Goal: Task Accomplishment & Management: Manage account settings

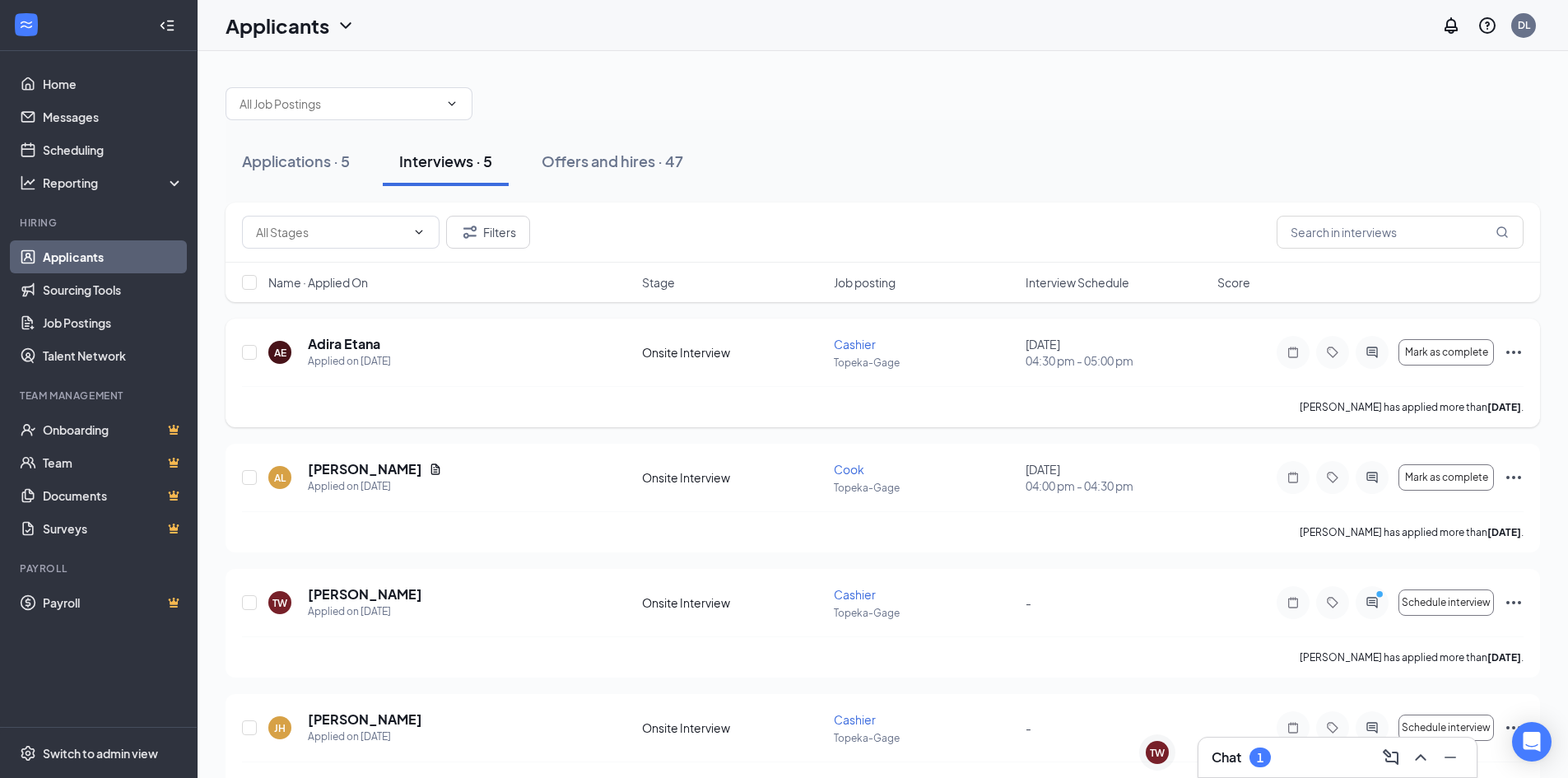
click at [1520, 352] on icon "Ellipses" at bounding box center [1513, 353] width 15 height 4
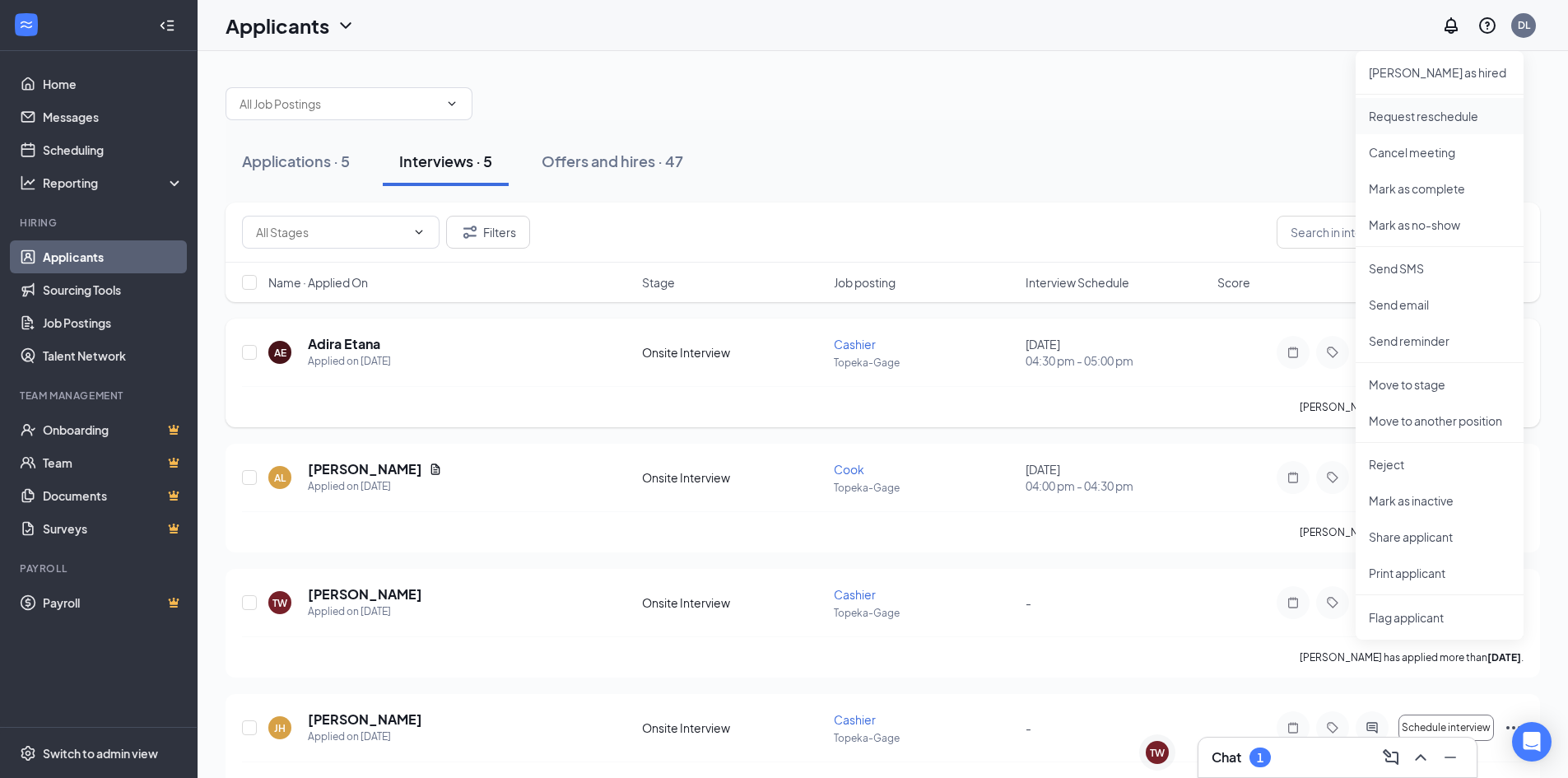
click at [1397, 116] on p "Request reschedule" at bounding box center [1439, 116] width 142 height 17
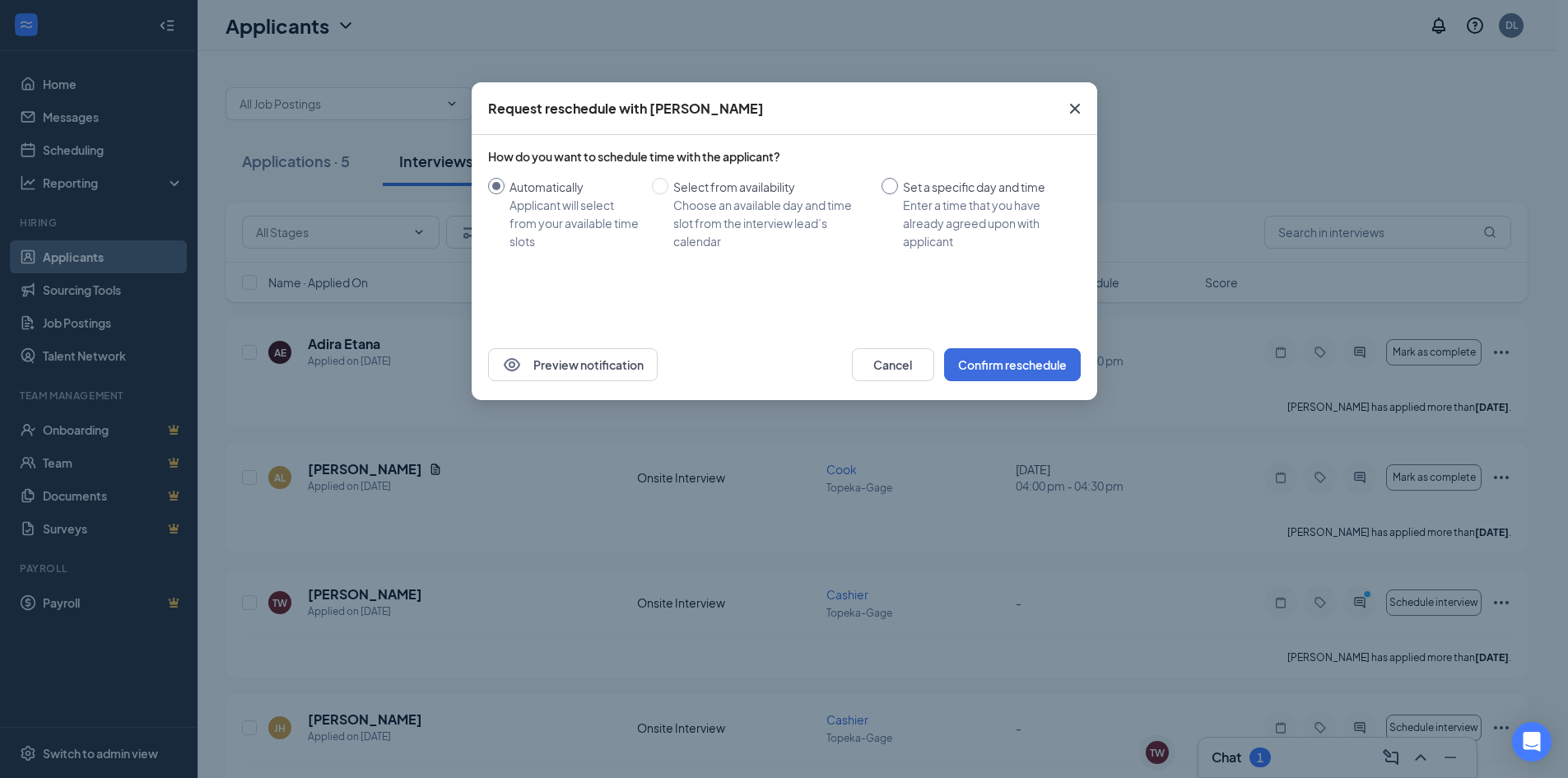
click at [924, 208] on div "Enter a time that you have already agreed upon with applicant" at bounding box center [986, 222] width 165 height 54
click at [898, 194] on input "Set a specific day and time Enter a time that you have already agreed upon with…" at bounding box center [890, 186] width 17 height 17
radio input "true"
radio input "false"
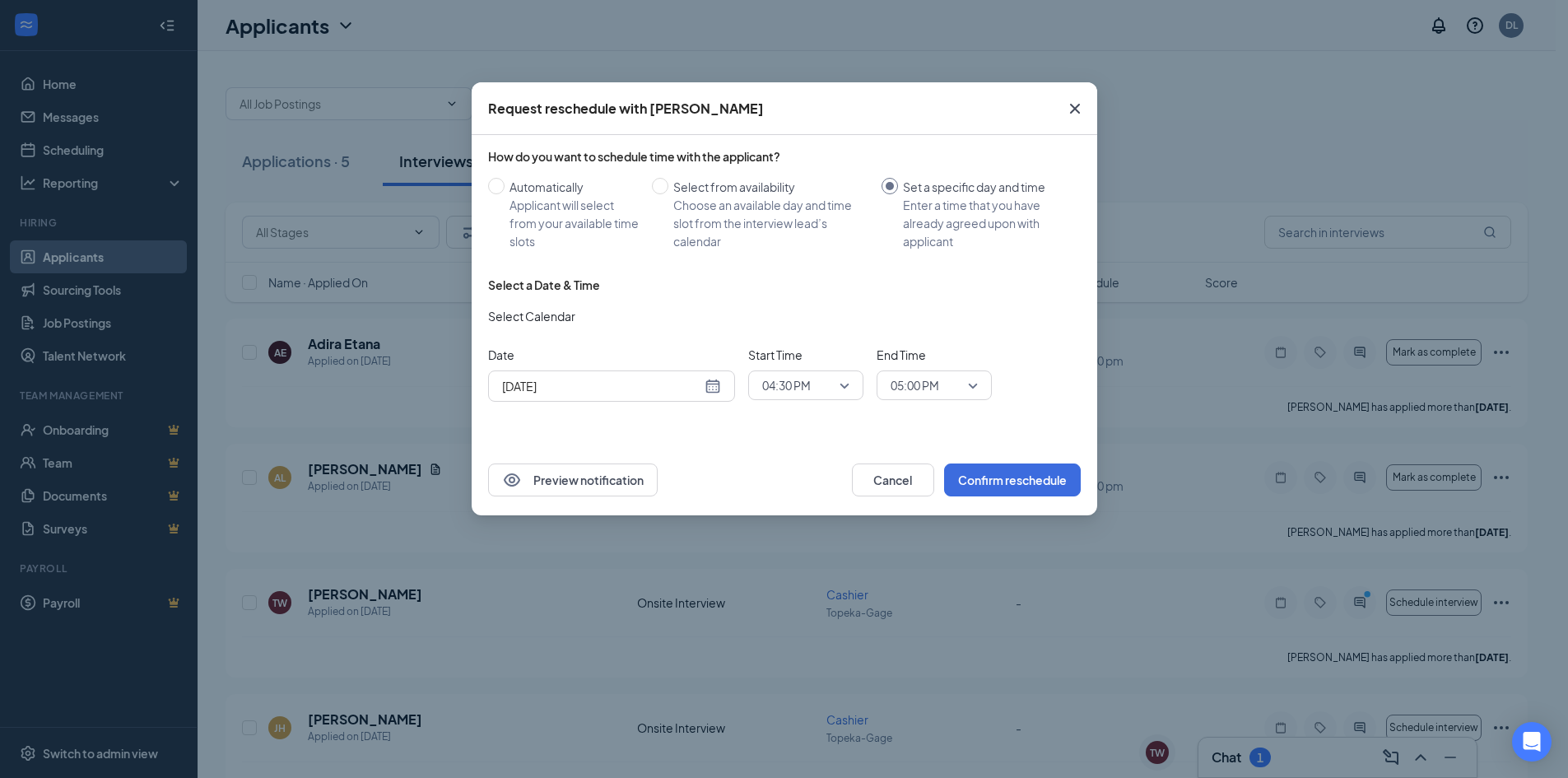
click at [702, 393] on div "[DATE]" at bounding box center [611, 385] width 219 height 18
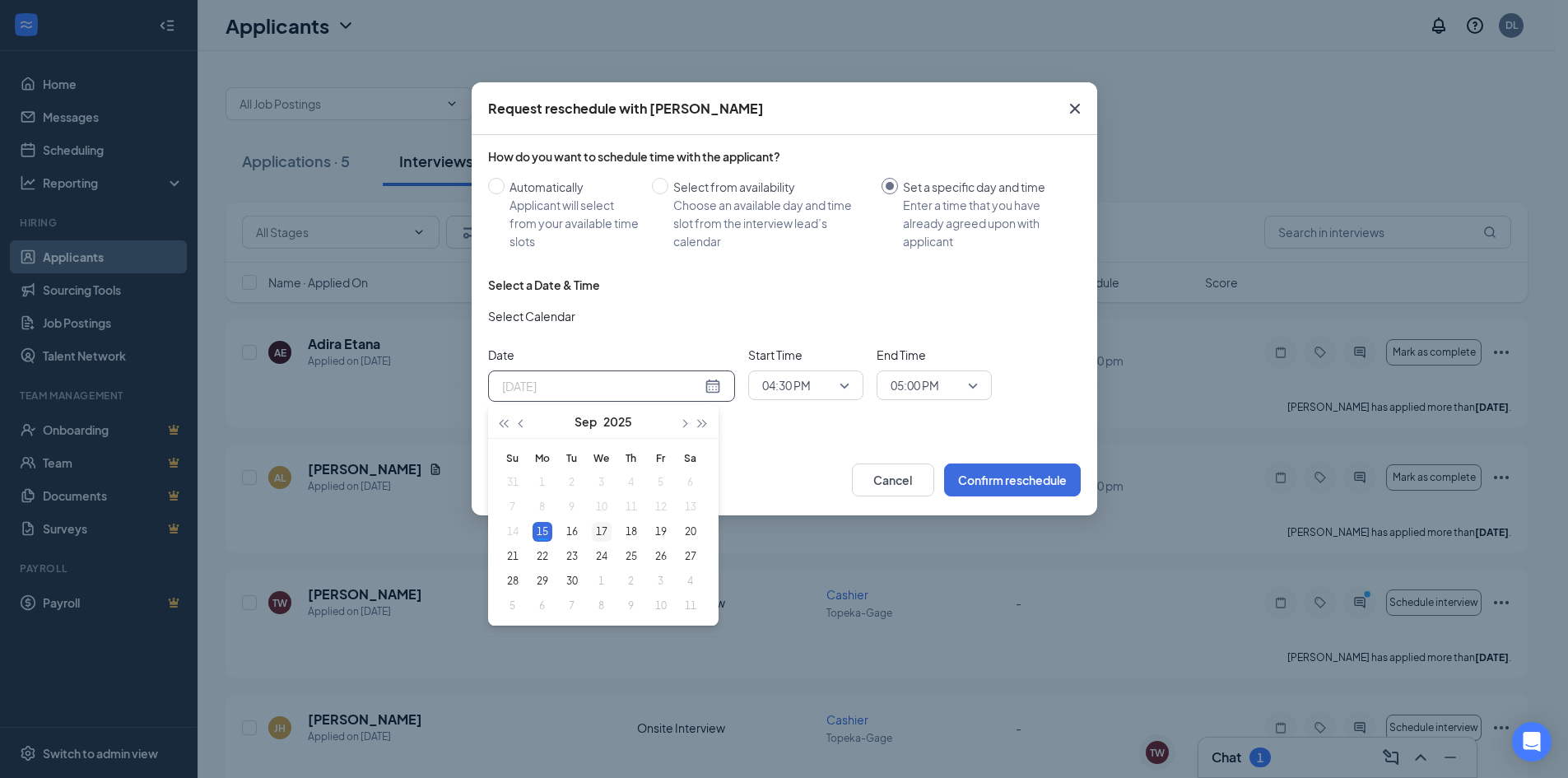
click at [566, 537] on div "16" at bounding box center [572, 532] width 20 height 19
type input "[DATE]"
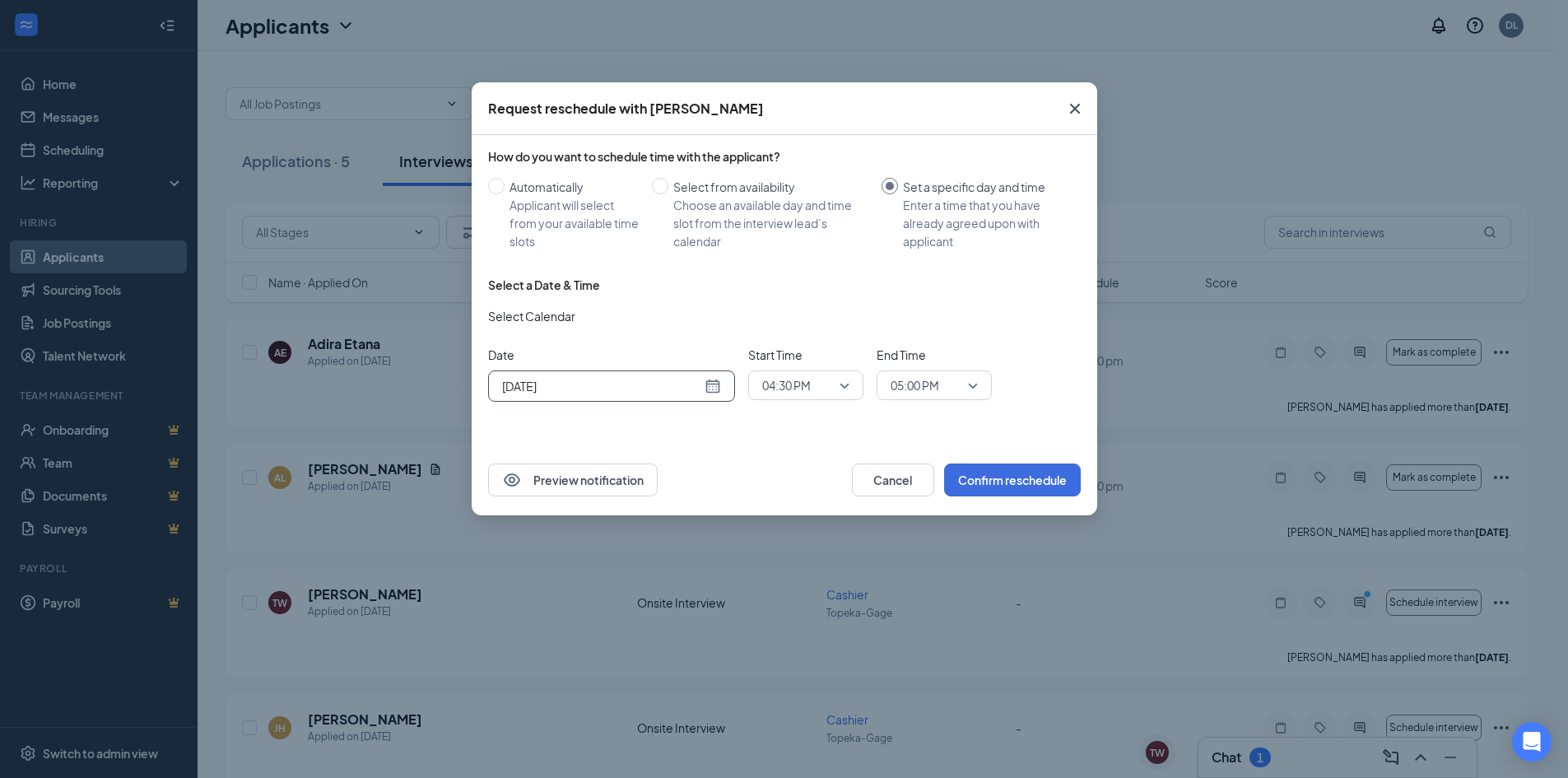
click at [830, 385] on span "04:30 PM" at bounding box center [799, 385] width 73 height 25
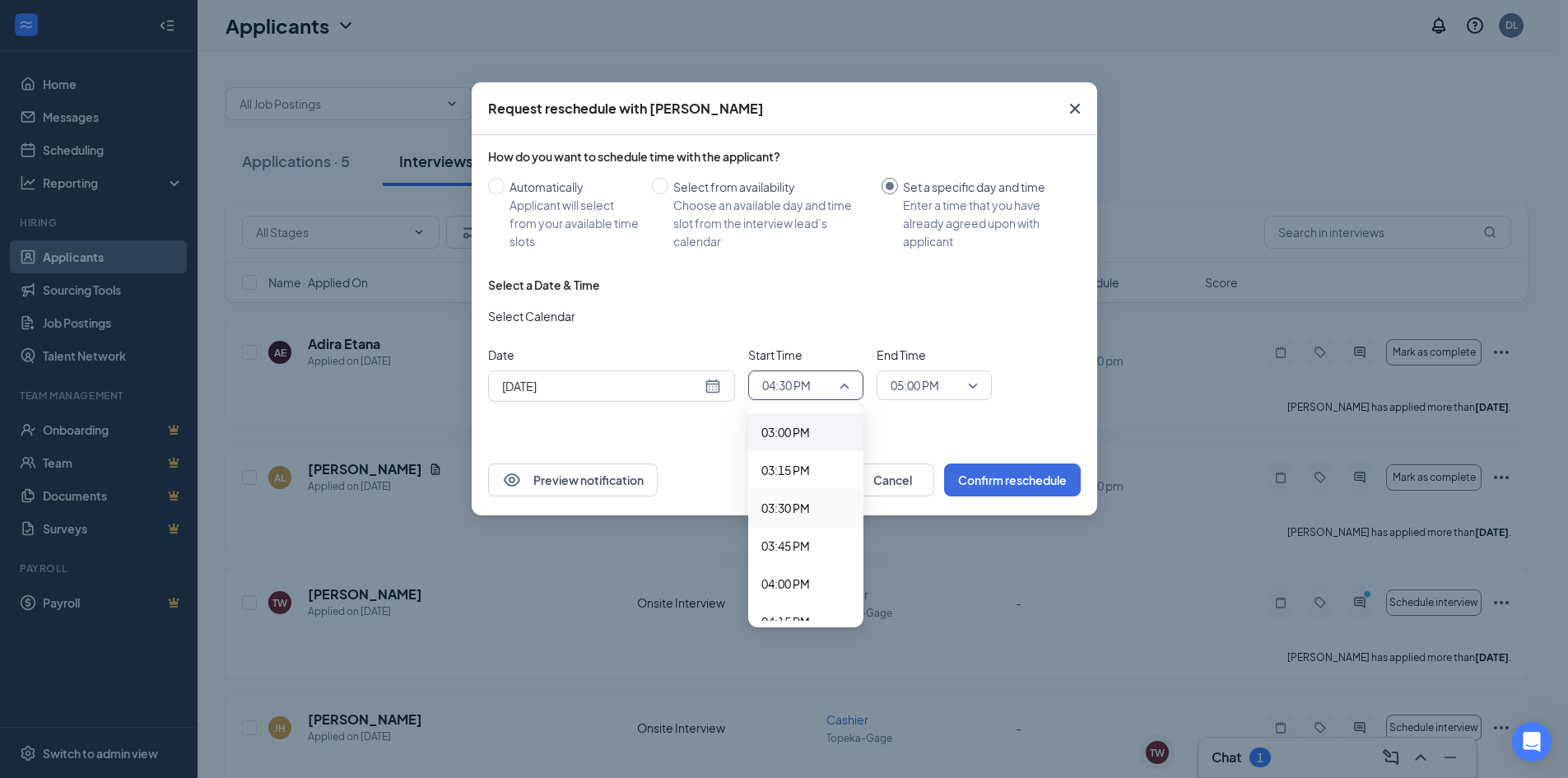
scroll to position [2245, 0]
click at [792, 447] on span "03:00 PM" at bounding box center [785, 455] width 49 height 18
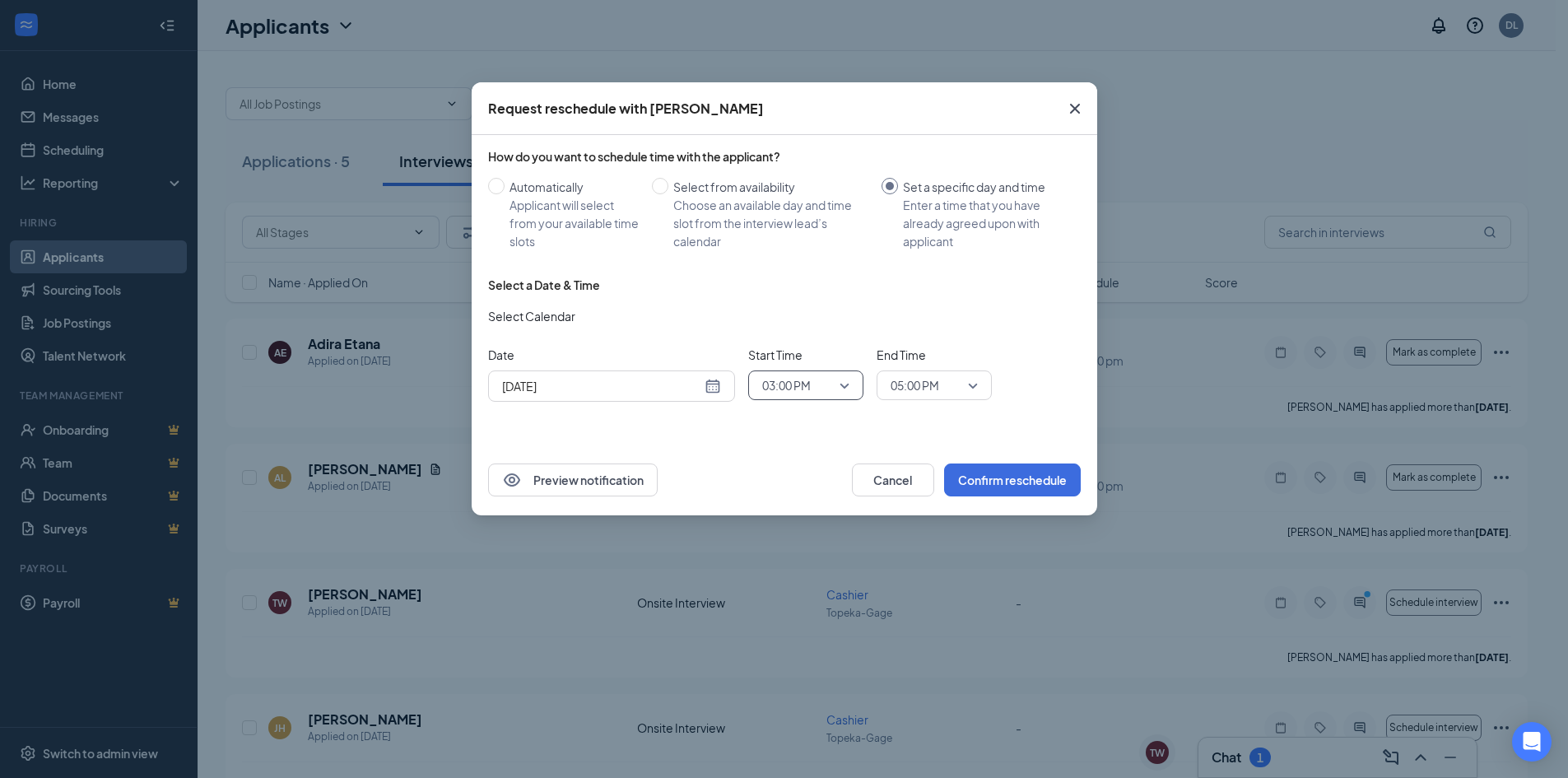
click at [911, 383] on span "05:00 PM" at bounding box center [915, 385] width 49 height 25
click at [917, 394] on span "05:00 PM" at bounding box center [915, 385] width 49 height 25
drag, startPoint x: 911, startPoint y: 391, endPoint x: 923, endPoint y: 457, distance: 67.1
click at [911, 390] on span "05:00 PM" at bounding box center [915, 385] width 49 height 25
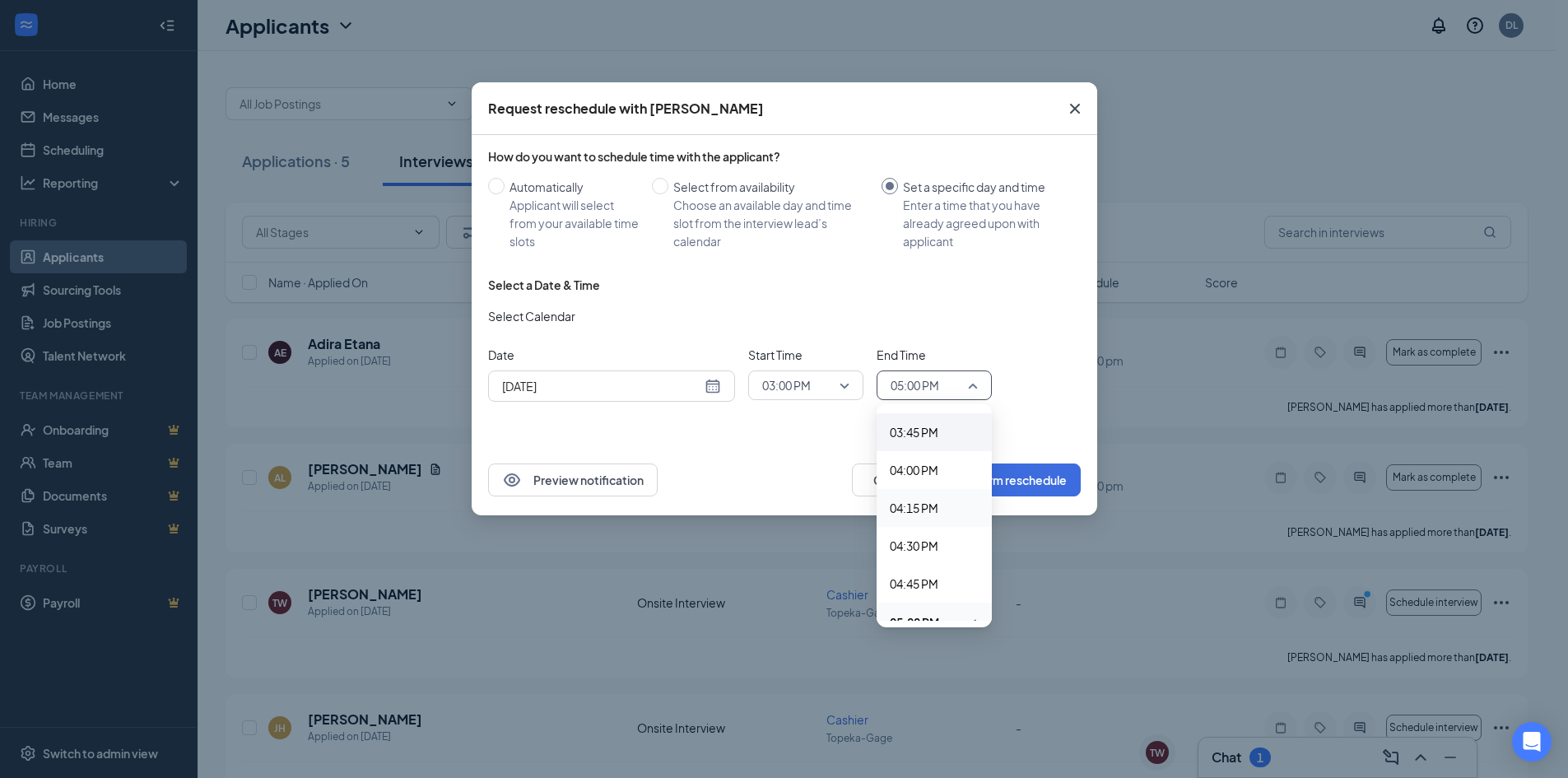
scroll to position [2321, 0]
click at [918, 457] on span "03:30 PM" at bounding box center [914, 455] width 49 height 18
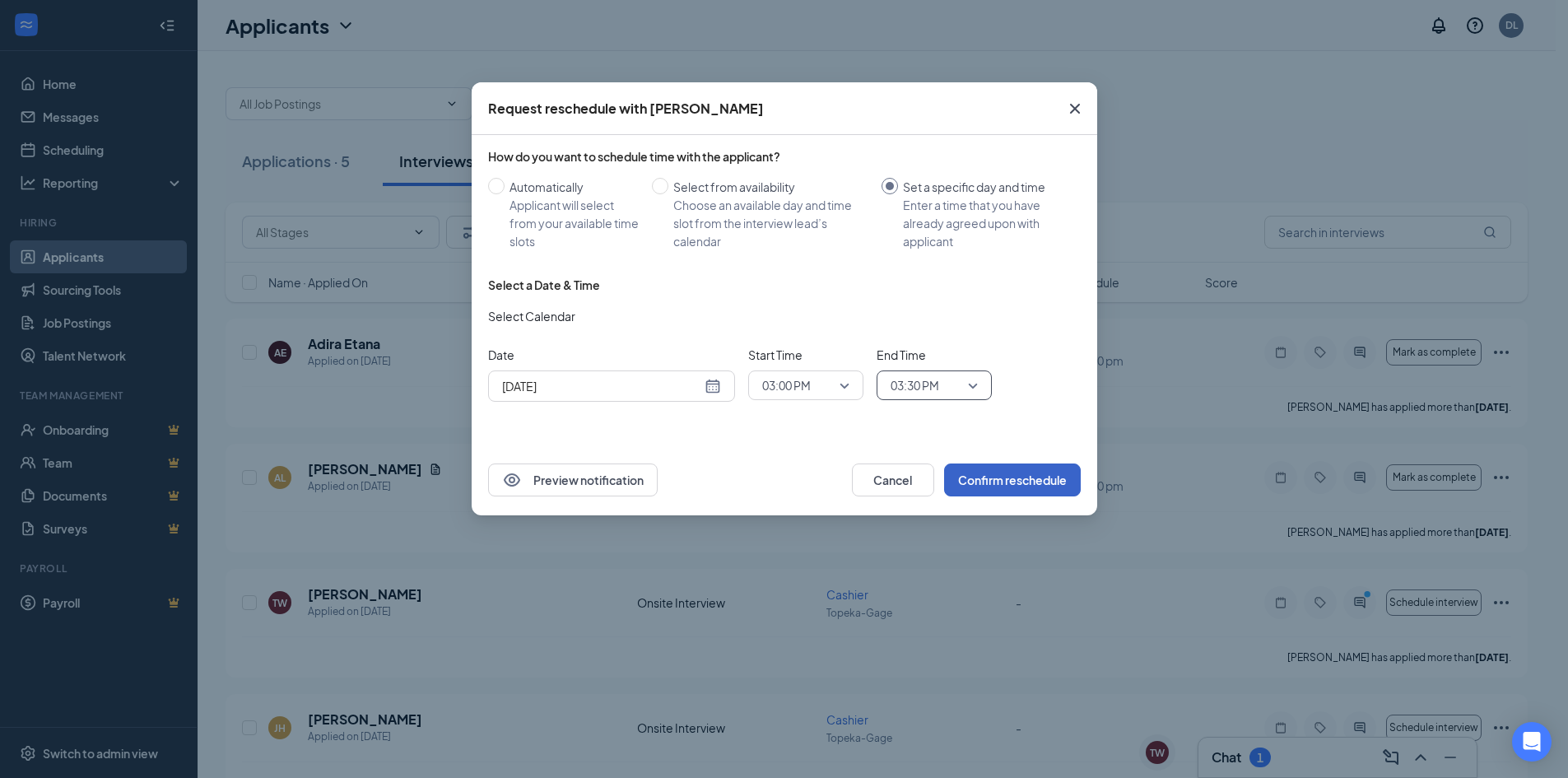
click at [1014, 472] on button "Confirm reschedule" at bounding box center [1012, 479] width 137 height 33
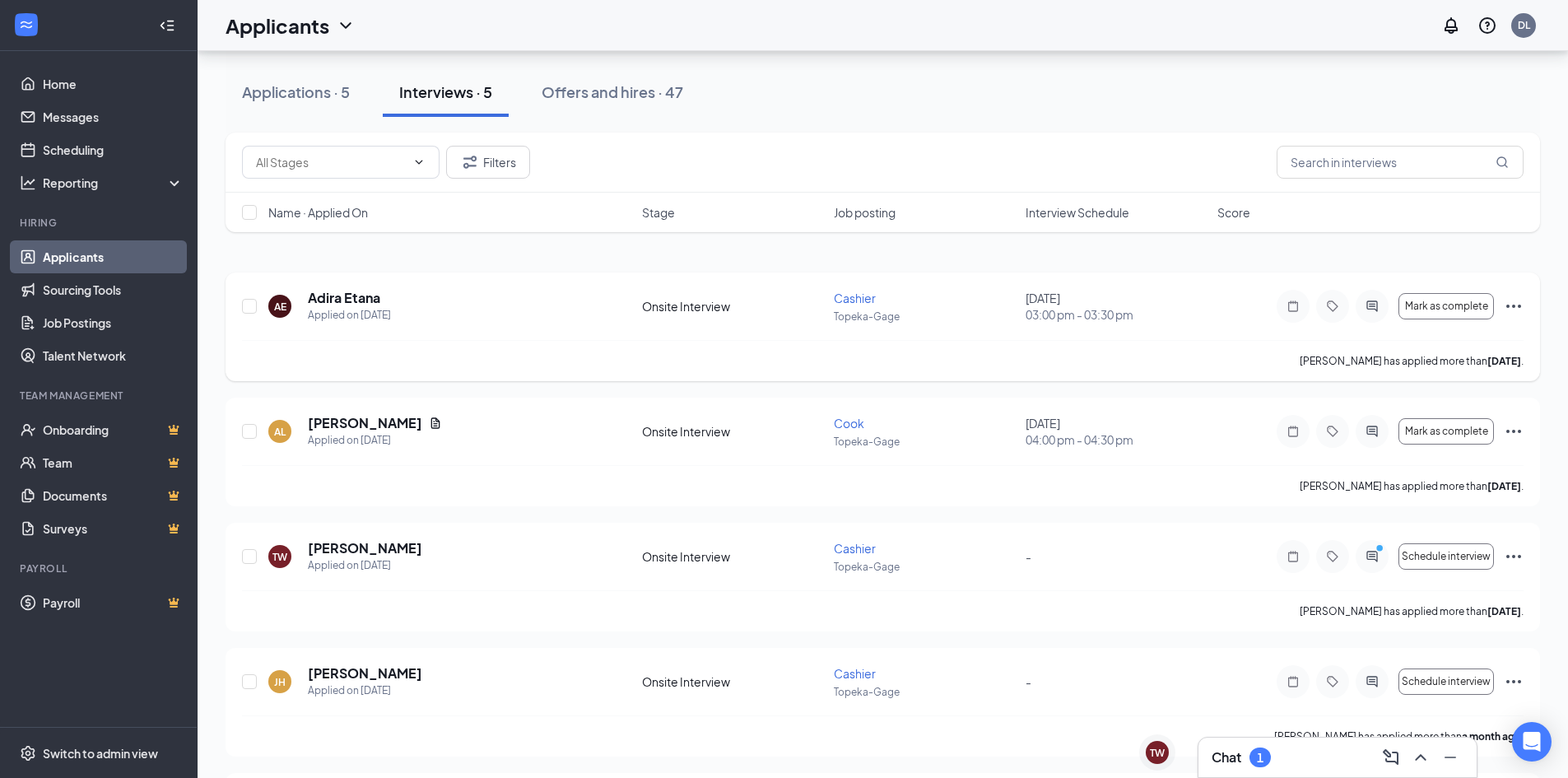
scroll to position [0, 0]
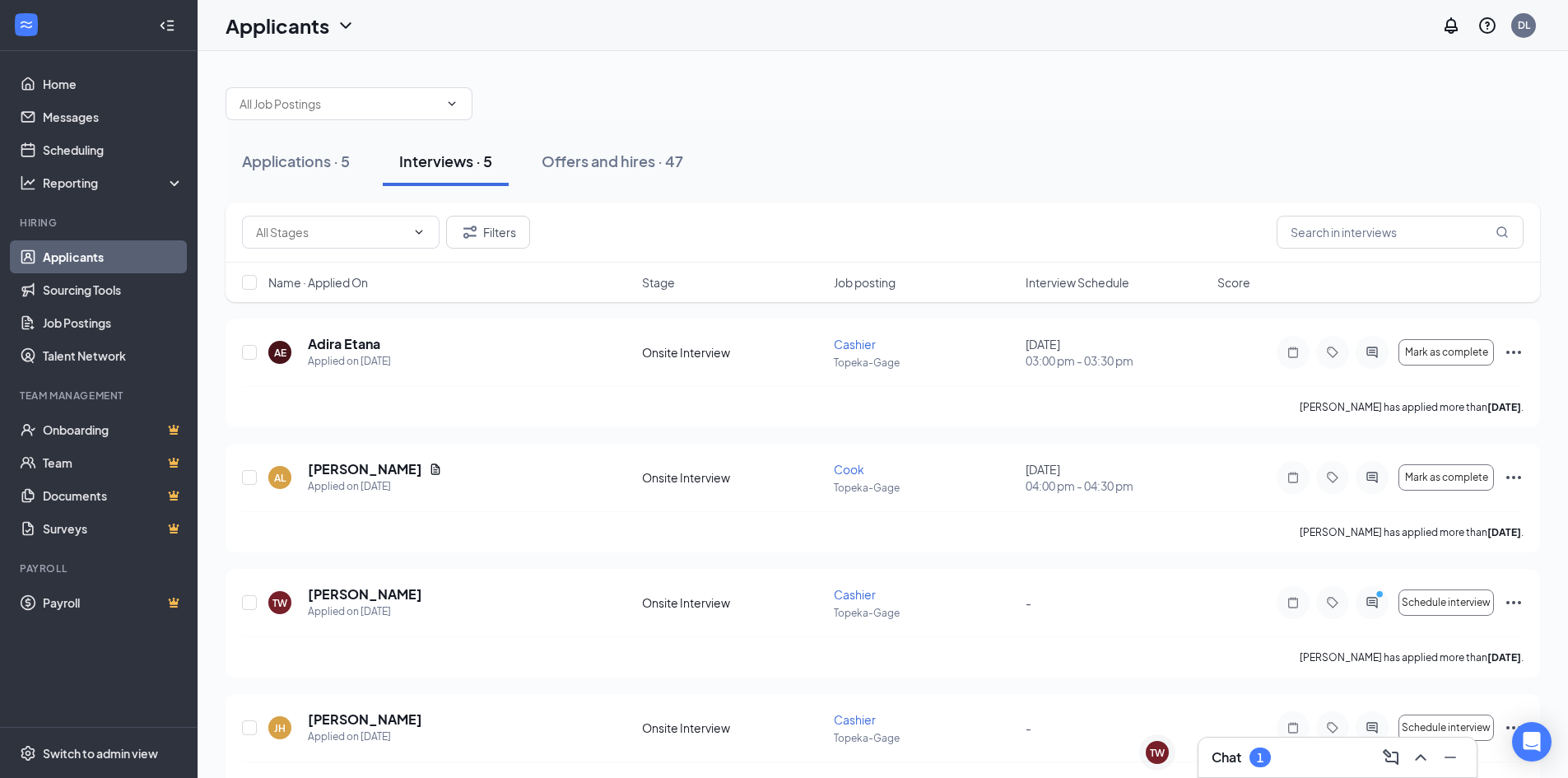
click at [917, 163] on div "Applications · 5 Interviews · 5 Offers and hires · 47" at bounding box center [882, 161] width 1314 height 50
